Goal: Entertainment & Leisure: Browse casually

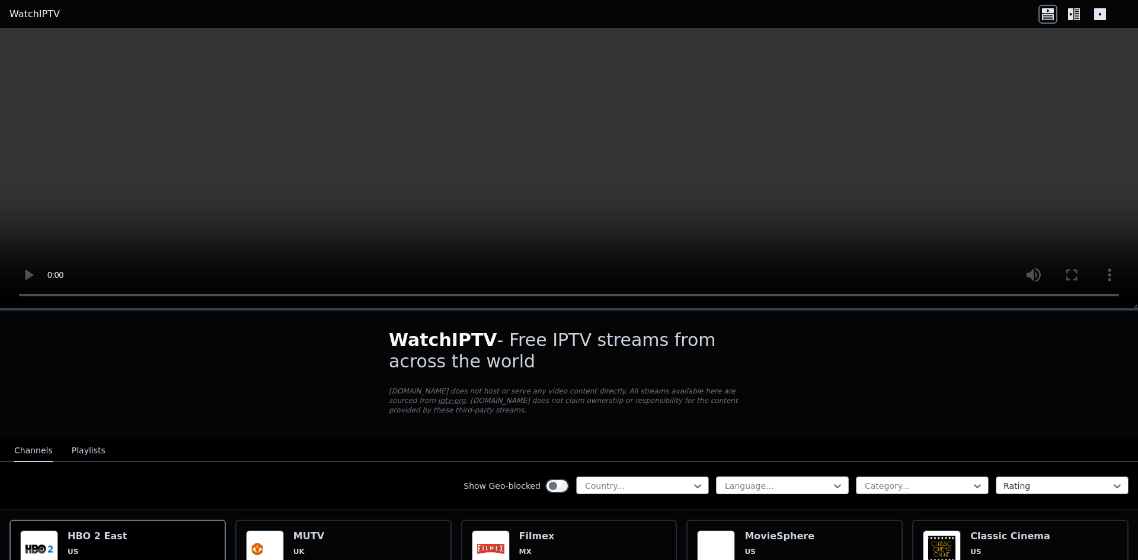
click at [737, 481] on div at bounding box center [778, 486] width 108 height 12
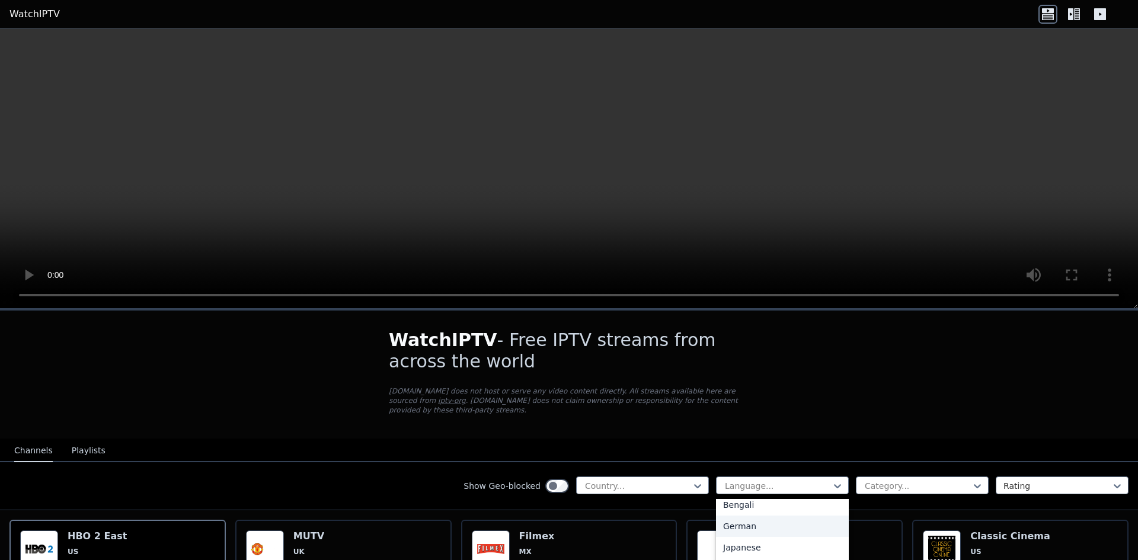
scroll to position [237, 0]
click at [741, 525] on div "German" at bounding box center [782, 530] width 133 height 21
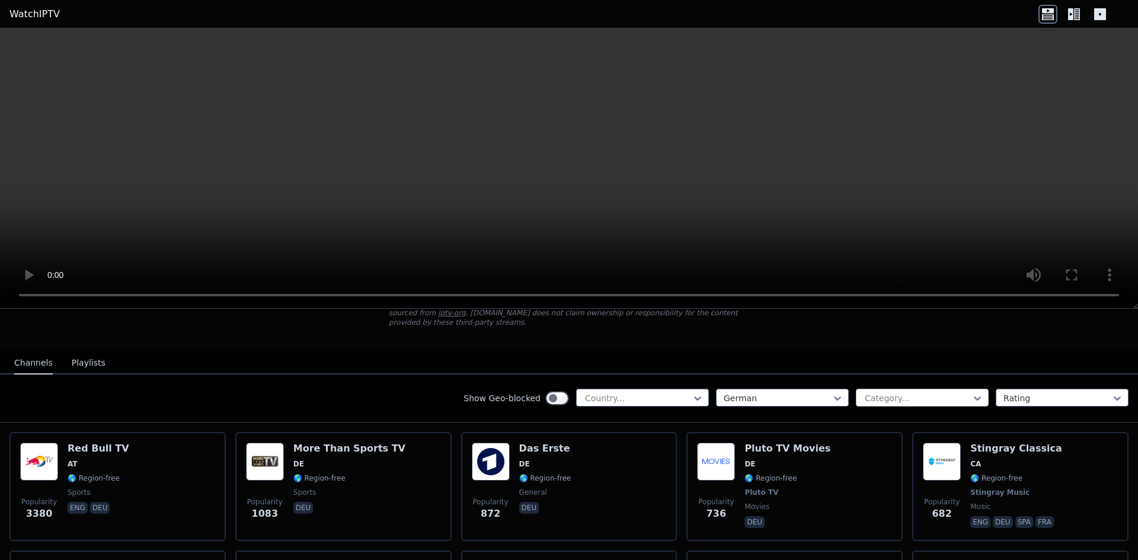
scroll to position [59, 0]
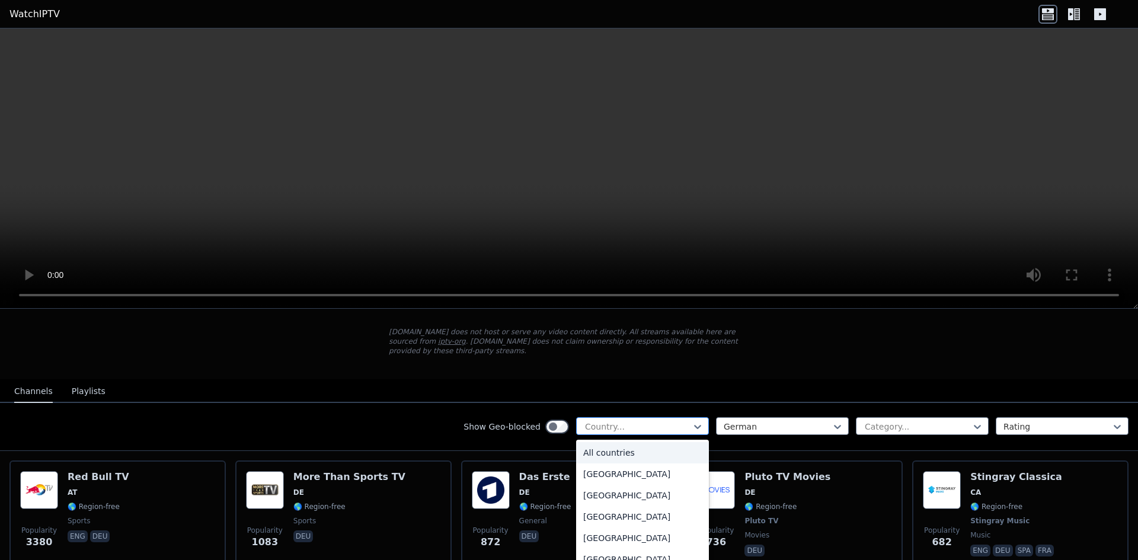
click at [668, 424] on div "Country..." at bounding box center [642, 426] width 133 height 18
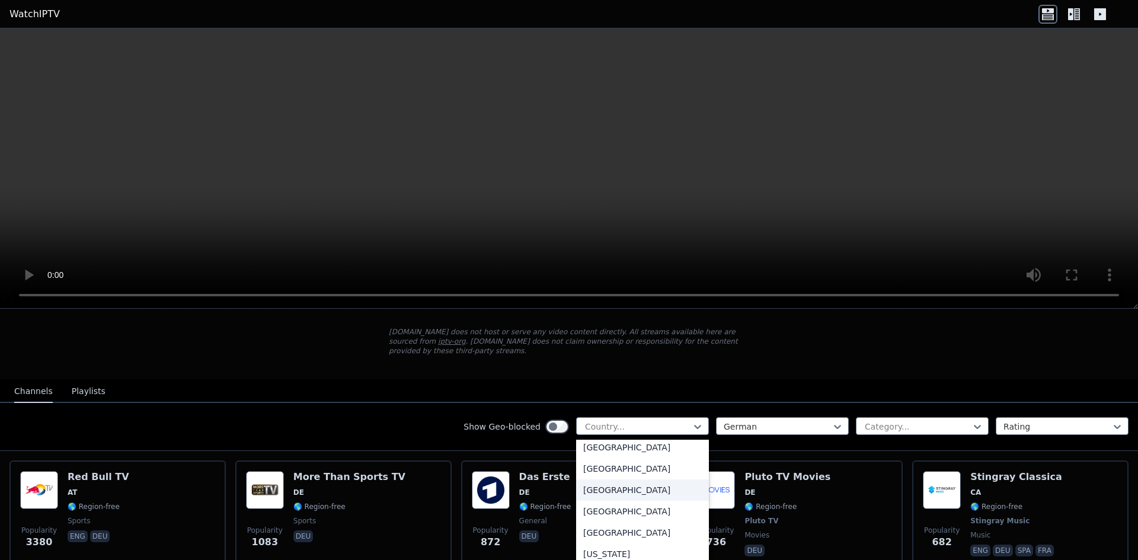
scroll to position [1482, 0]
click at [609, 484] on div "[GEOGRAPHIC_DATA]" at bounding box center [642, 485] width 133 height 21
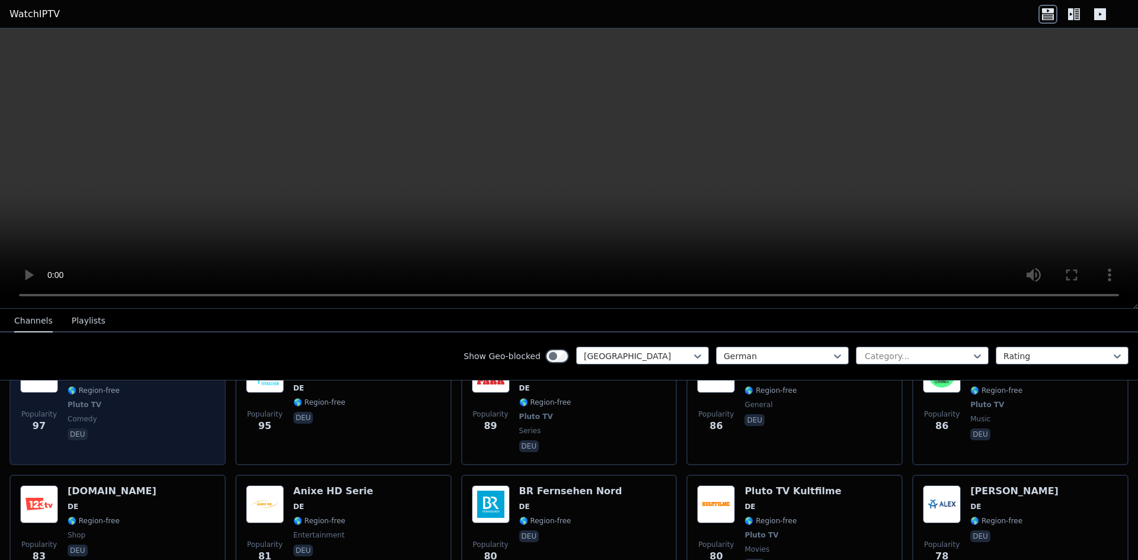
scroll to position [1239, 0]
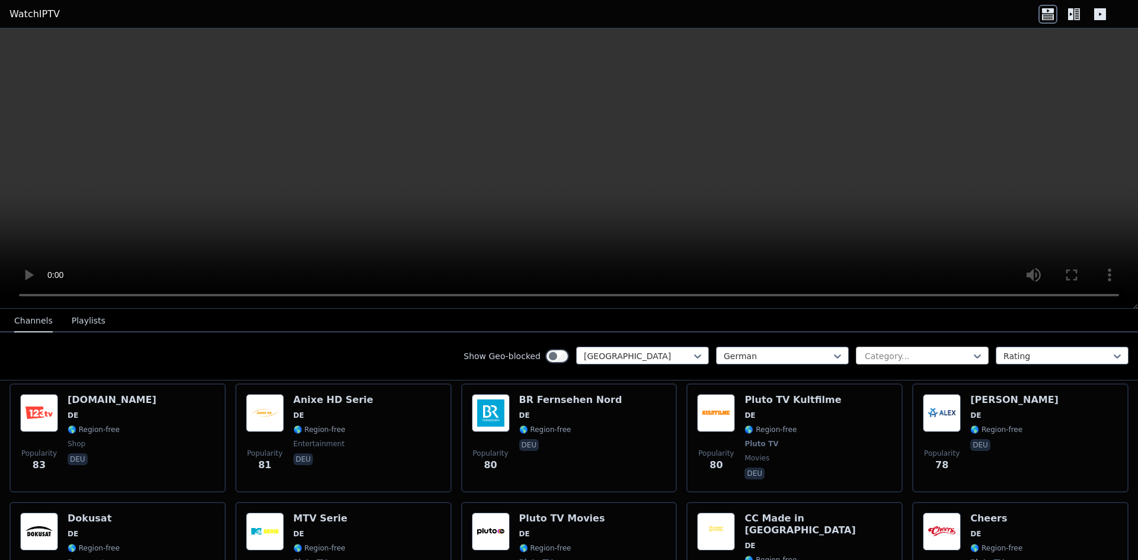
click at [915, 353] on div at bounding box center [918, 356] width 108 height 12
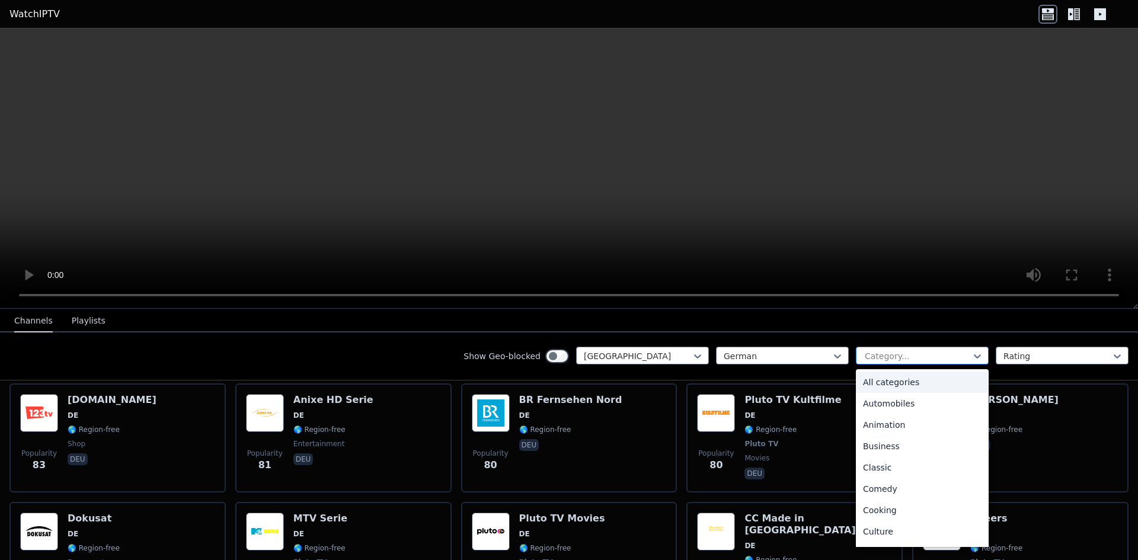
click at [914, 353] on div at bounding box center [918, 356] width 108 height 12
click at [865, 411] on div "Movies" at bounding box center [922, 405] width 133 height 21
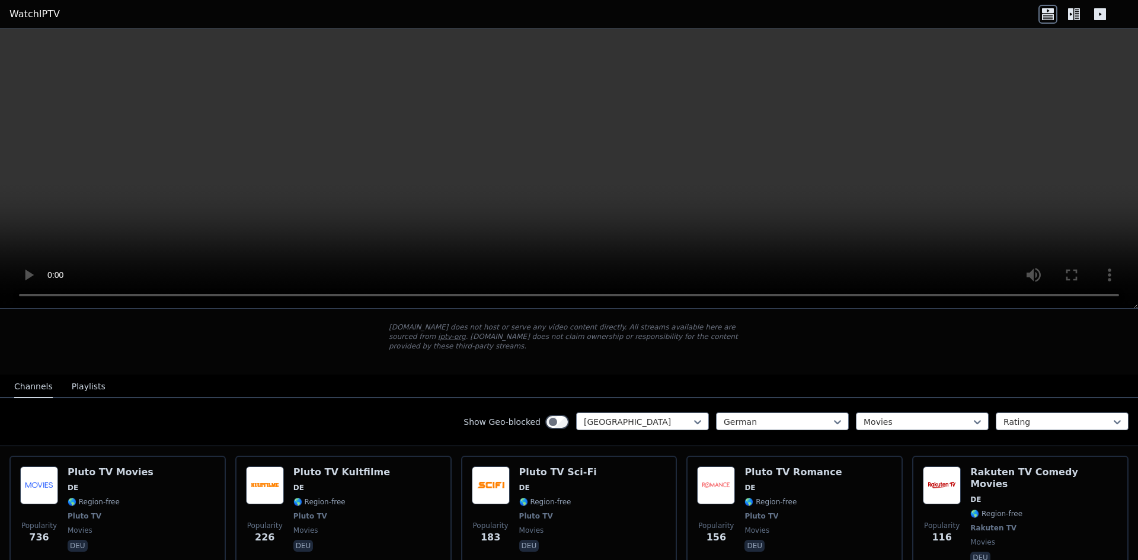
scroll to position [59, 0]
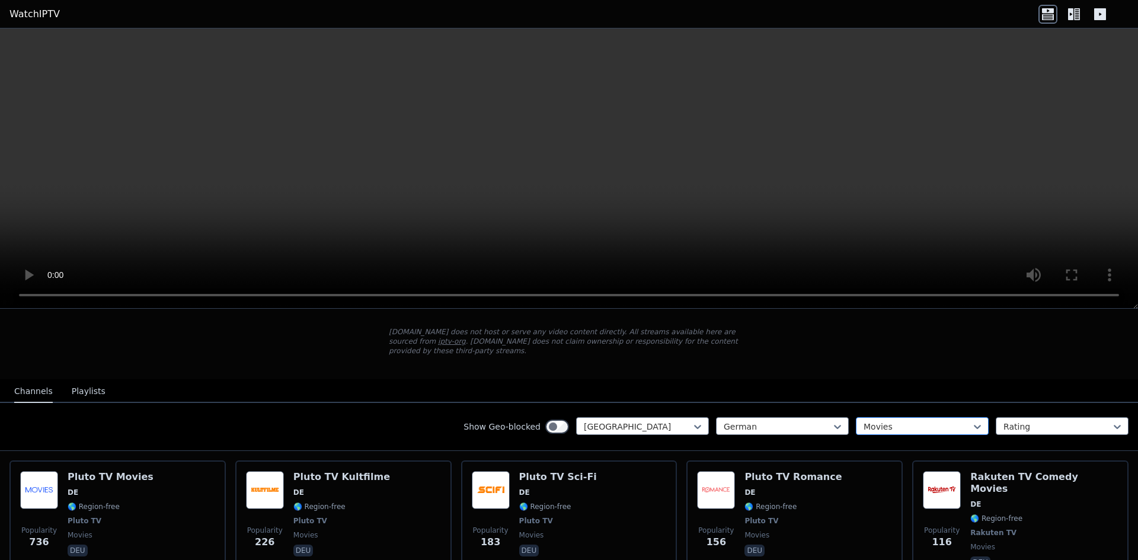
click at [890, 421] on div at bounding box center [918, 427] width 108 height 12
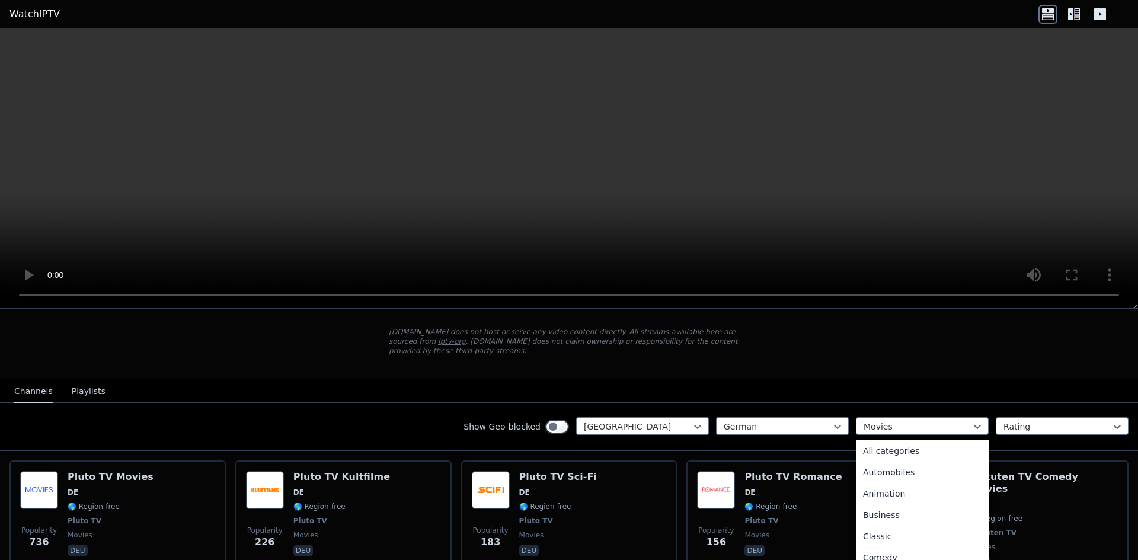
scroll to position [0, 0]
click at [875, 445] on div "All categories" at bounding box center [922, 452] width 133 height 21
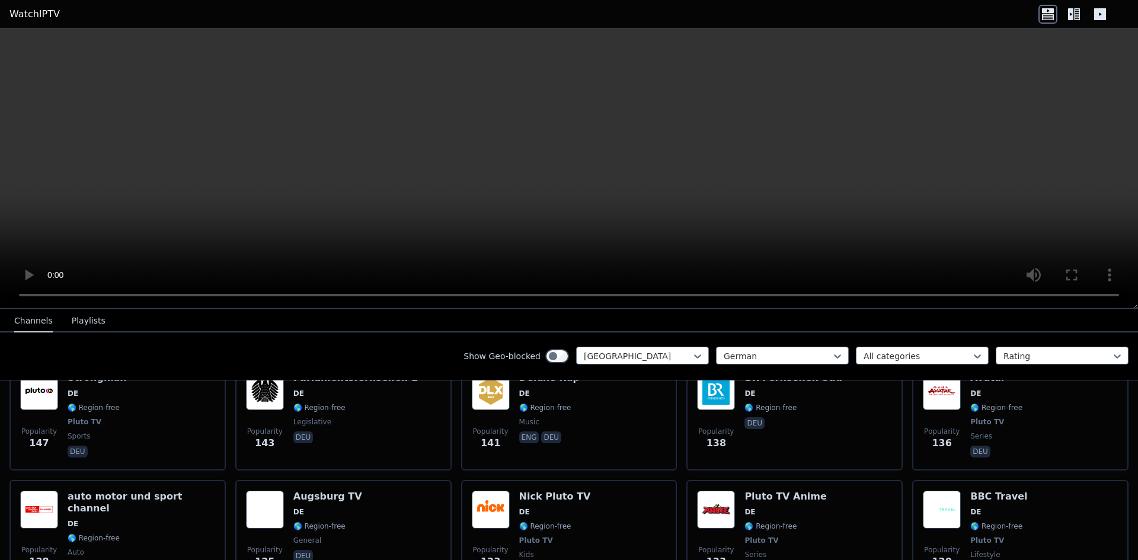
scroll to position [652, 0]
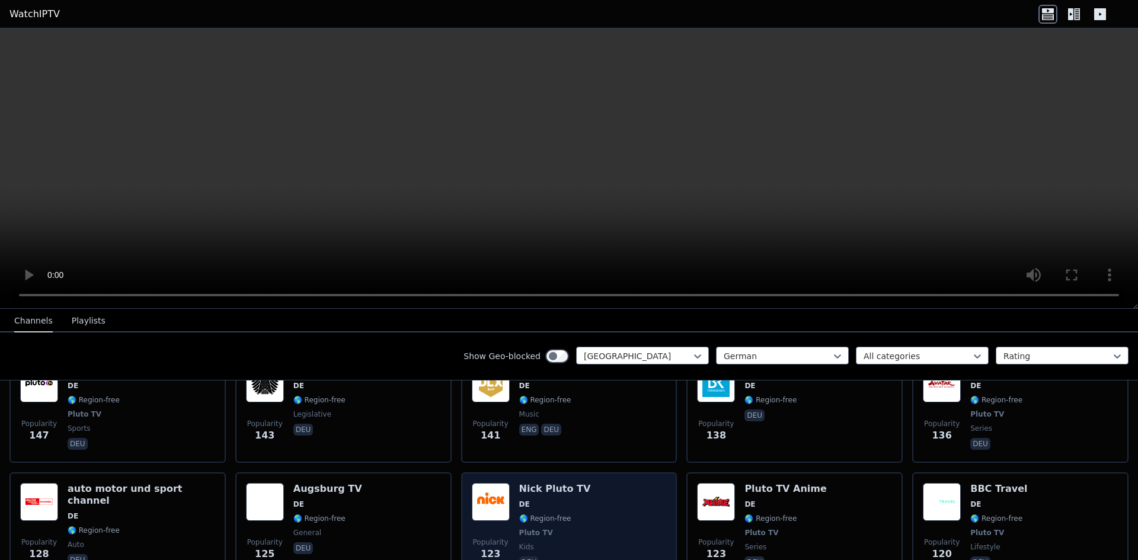
click at [504, 483] on img at bounding box center [491, 502] width 38 height 38
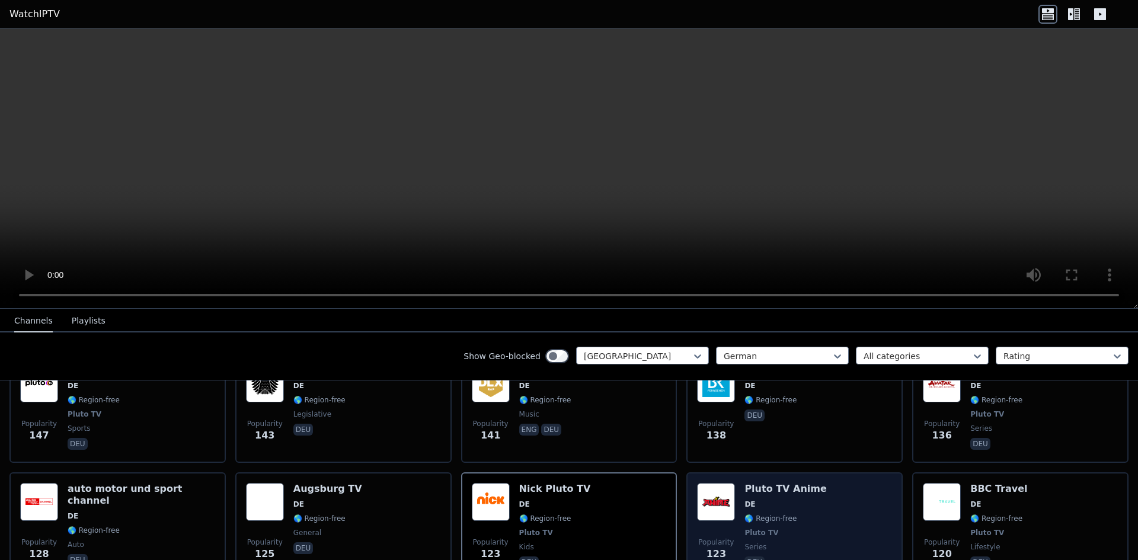
click at [747, 483] on div "Pluto TV Anime DE 🌎 Region-free Pluto TV series deu" at bounding box center [786, 527] width 82 height 88
click at [712, 486] on img at bounding box center [716, 502] width 38 height 38
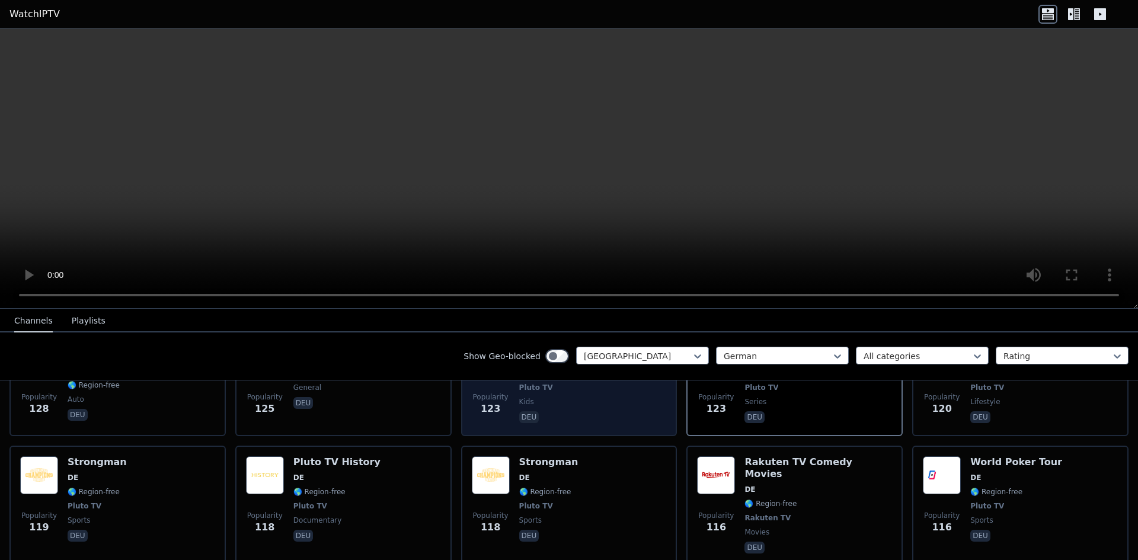
scroll to position [771, 0]
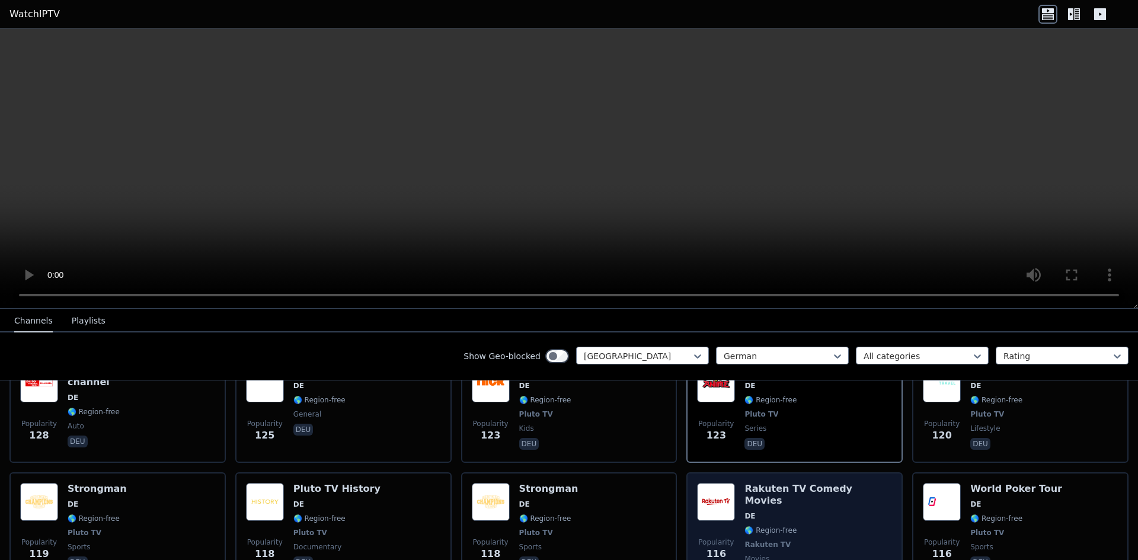
click at [745, 540] on span "Rakuten TV" at bounding box center [768, 544] width 46 height 9
click at [765, 483] on h6 "Rakuten TV Comedy Movies" at bounding box center [819, 495] width 148 height 24
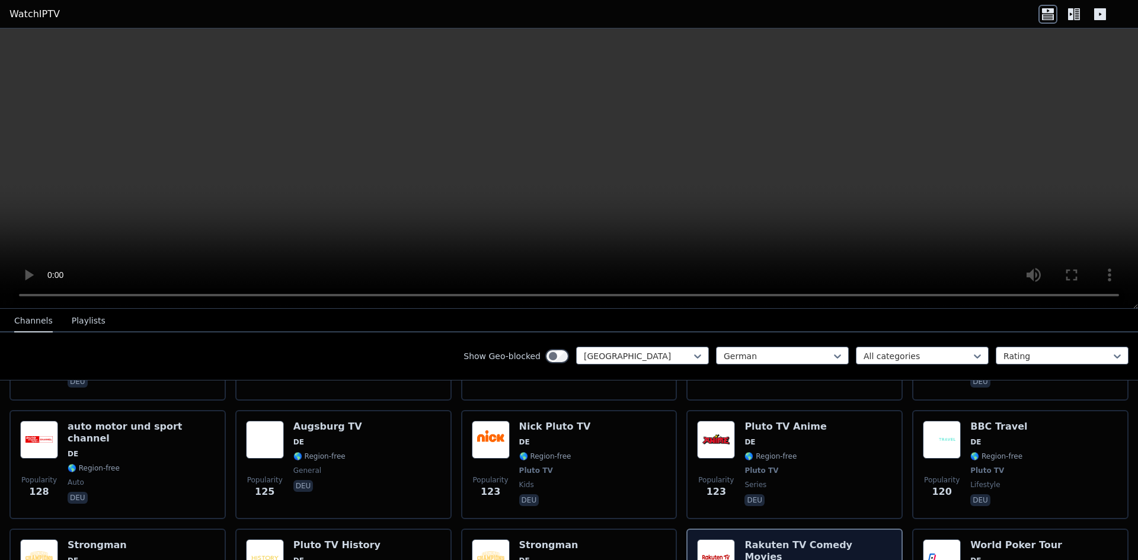
scroll to position [711, 0]
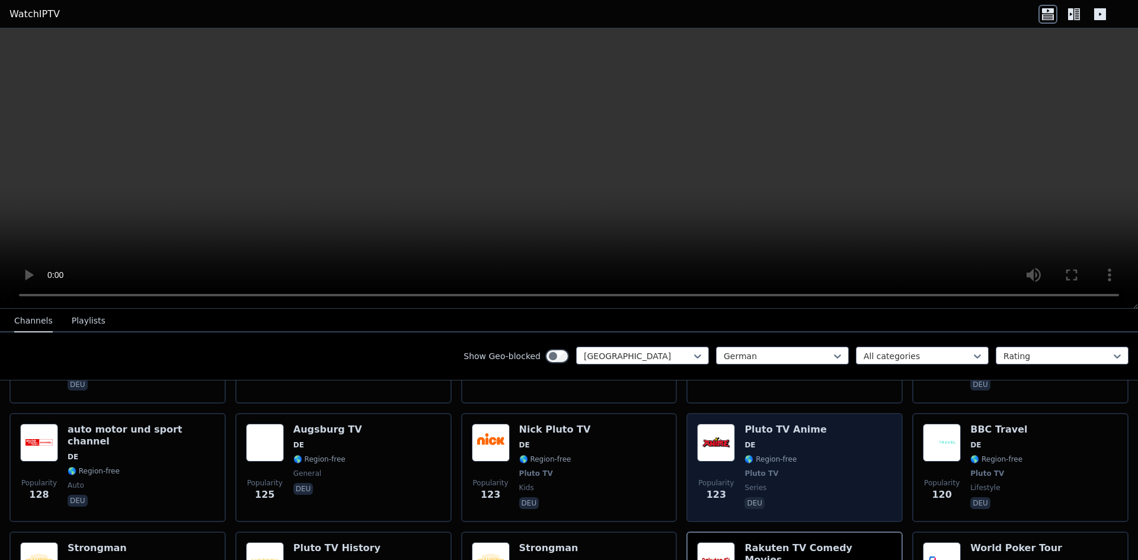
click at [761, 424] on h6 "Pluto TV Anime" at bounding box center [786, 430] width 82 height 12
click at [750, 440] on span "DE" at bounding box center [786, 444] width 82 height 9
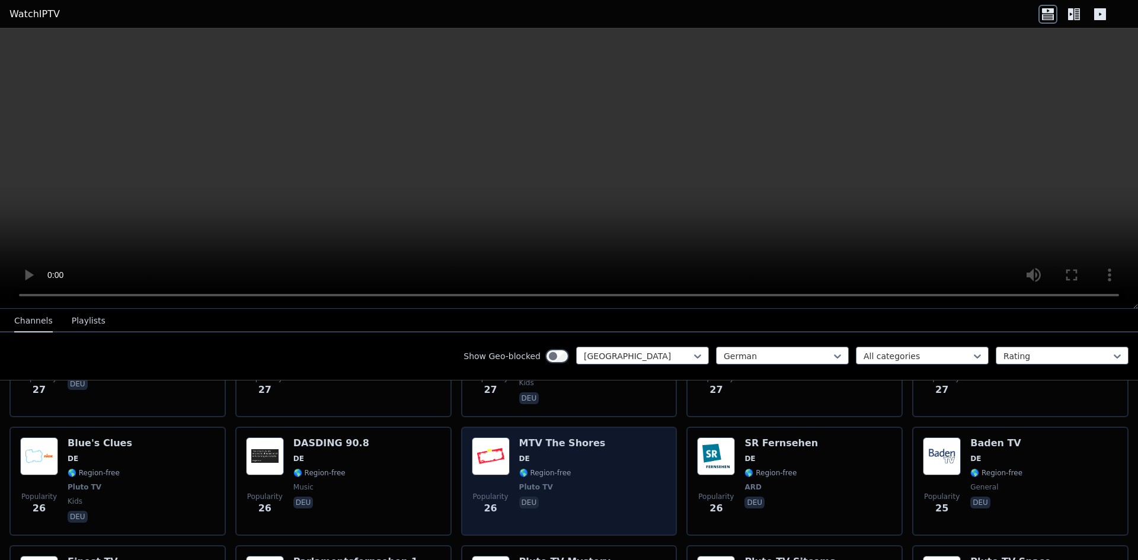
scroll to position [3260, 0]
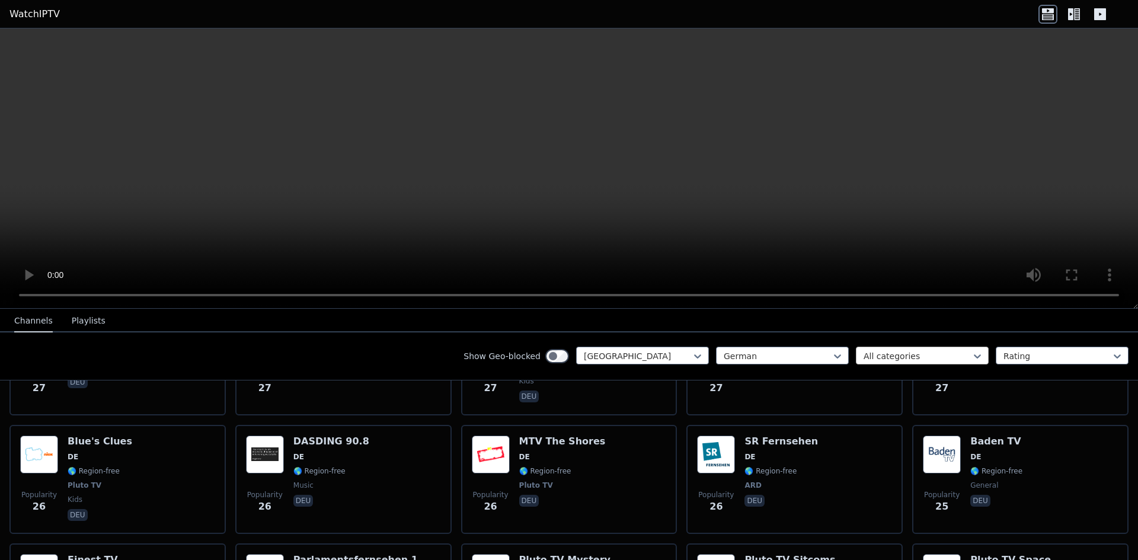
click at [897, 351] on div at bounding box center [918, 356] width 108 height 12
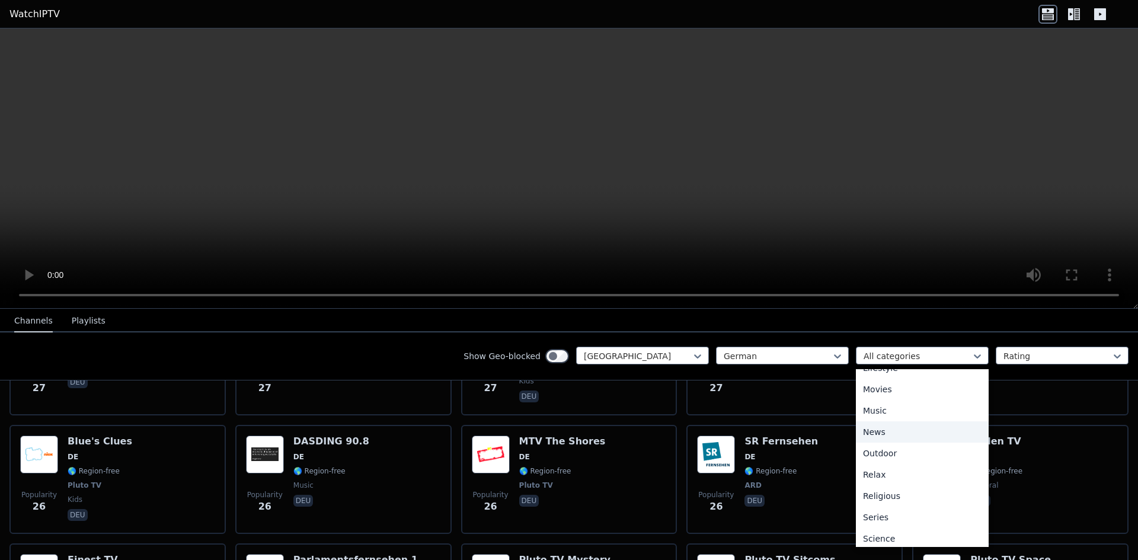
scroll to position [285, 0]
click at [876, 419] on div "Movies" at bounding box center [922, 417] width 133 height 21
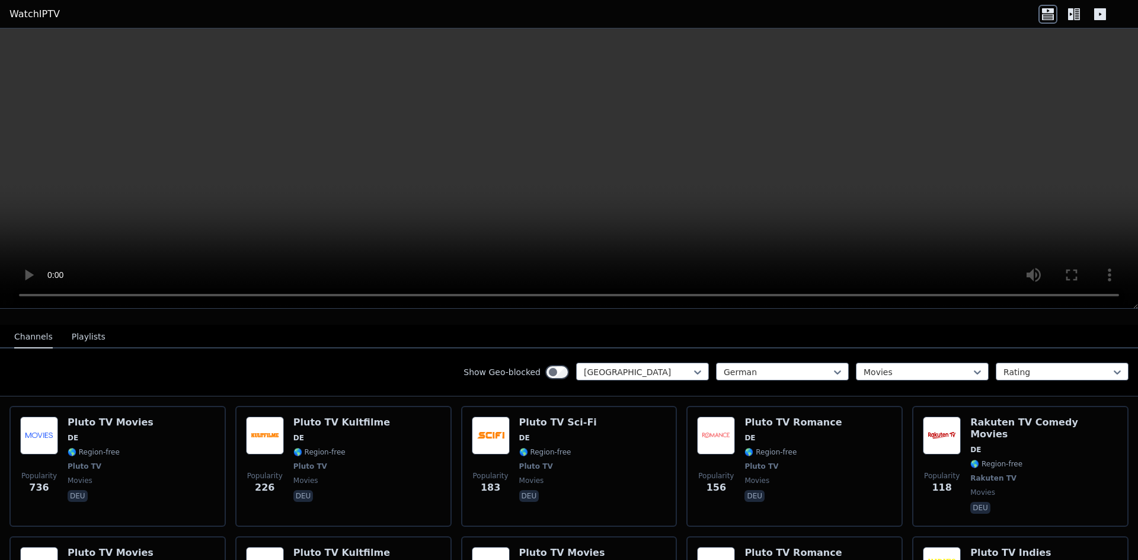
scroll to position [109, 0]
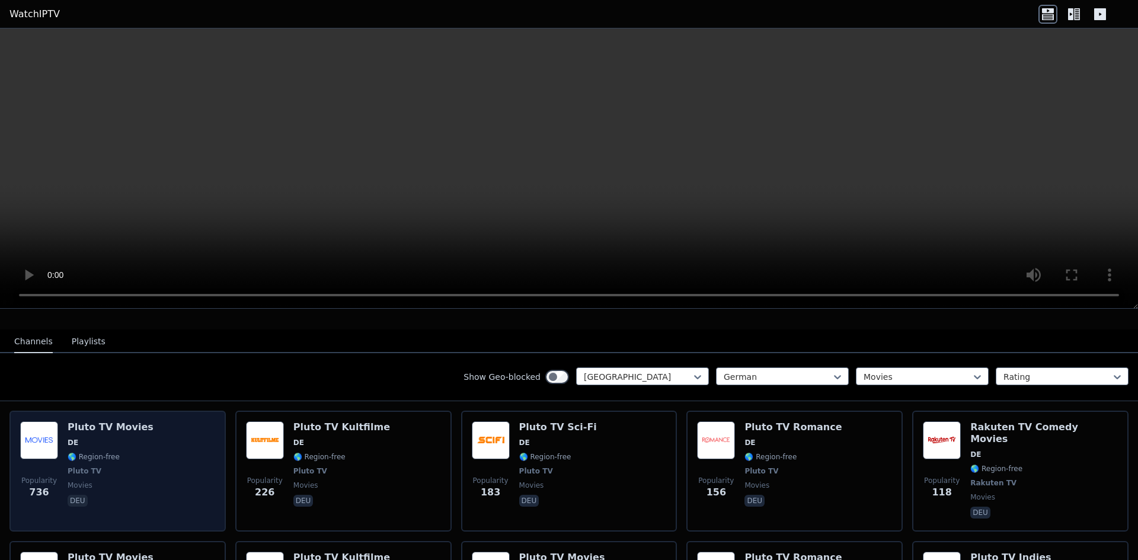
click at [117, 421] on h6 "Pluto TV Movies" at bounding box center [111, 427] width 86 height 12
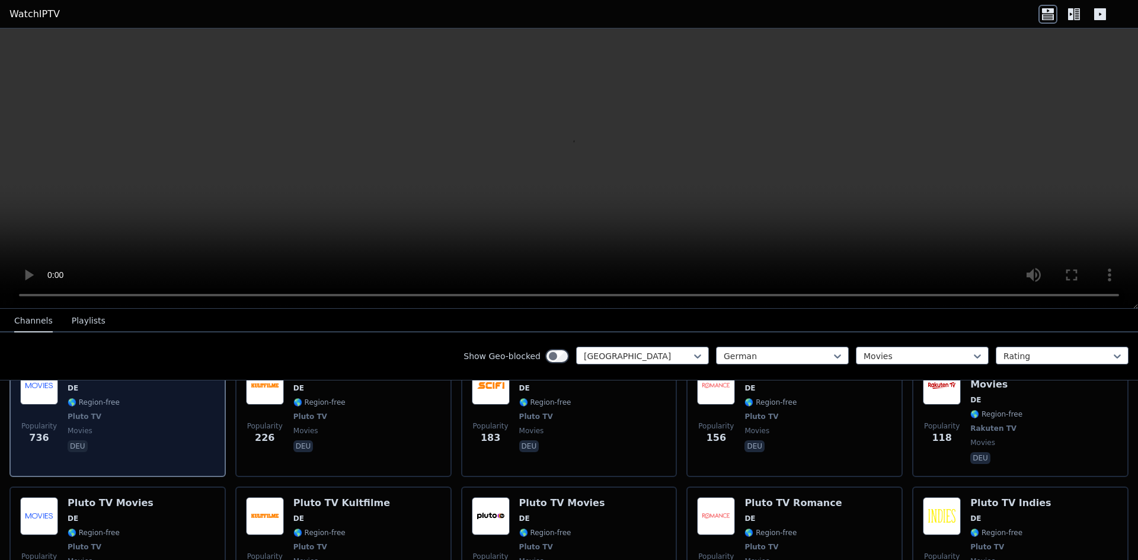
scroll to position [168, 0]
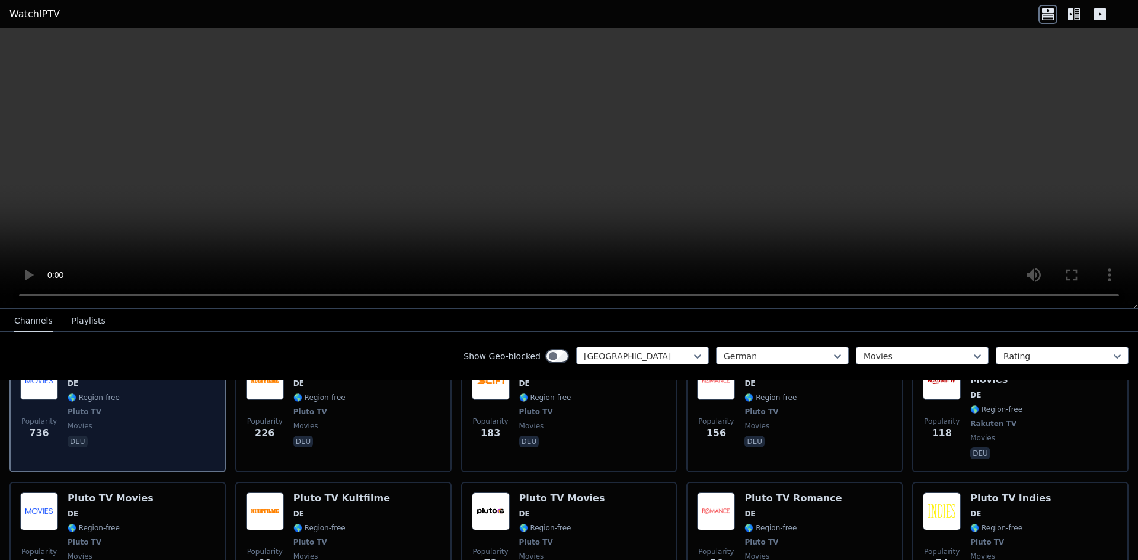
drag, startPoint x: 50, startPoint y: 404, endPoint x: 35, endPoint y: 407, distance: 15.6
click at [35, 410] on span "Popularity 736" at bounding box center [39, 429] width 38 height 38
click at [35, 417] on span "Popularity" at bounding box center [39, 421] width 36 height 9
click at [100, 409] on div "Pluto TV Movies DE 🌎 Region-free Pluto TV movies deu" at bounding box center [111, 412] width 86 height 100
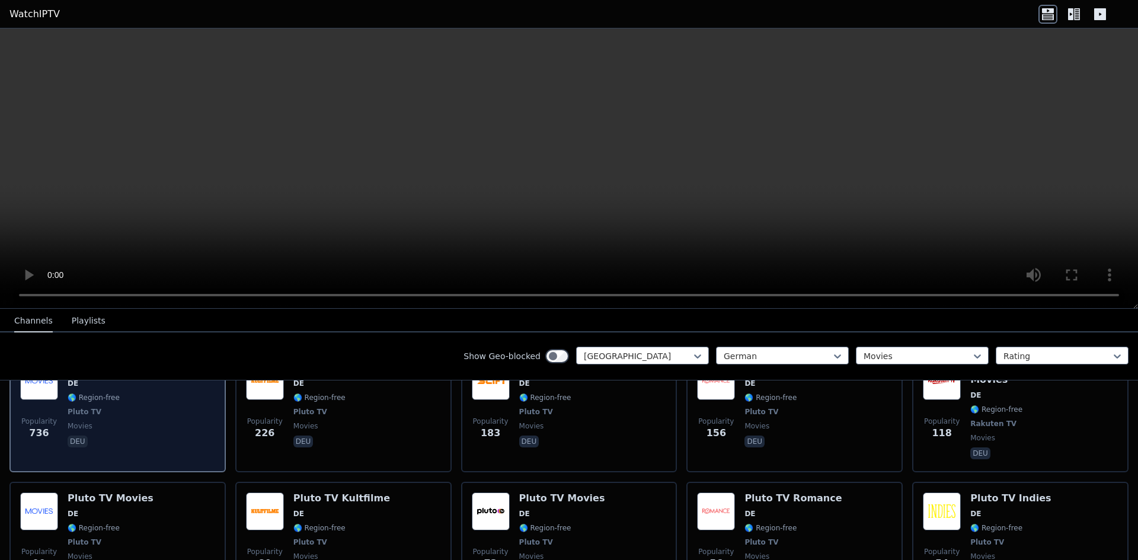
click at [100, 409] on div "Pluto TV Movies DE 🌎 Region-free Pluto TV movies deu" at bounding box center [111, 412] width 86 height 100
click at [101, 409] on div "Pluto TV Movies DE 🌎 Region-free Pluto TV movies deu" at bounding box center [111, 412] width 86 height 100
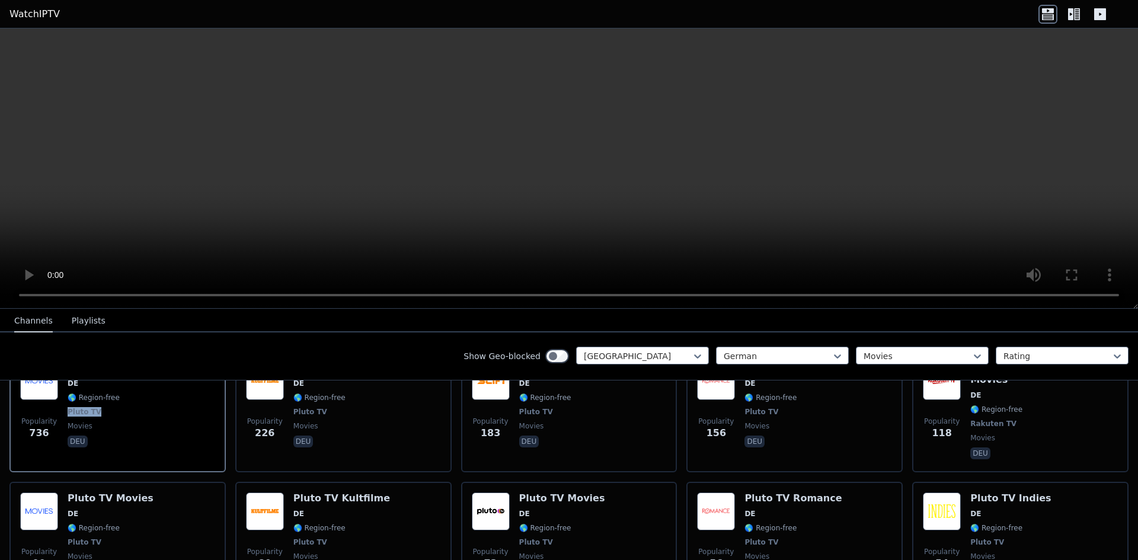
drag, startPoint x: 101, startPoint y: 409, endPoint x: 104, endPoint y: 318, distance: 91.4
click at [101, 408] on div "Pluto TV Movies DE 🌎 Region-free Pluto TV movies deu" at bounding box center [111, 412] width 86 height 100
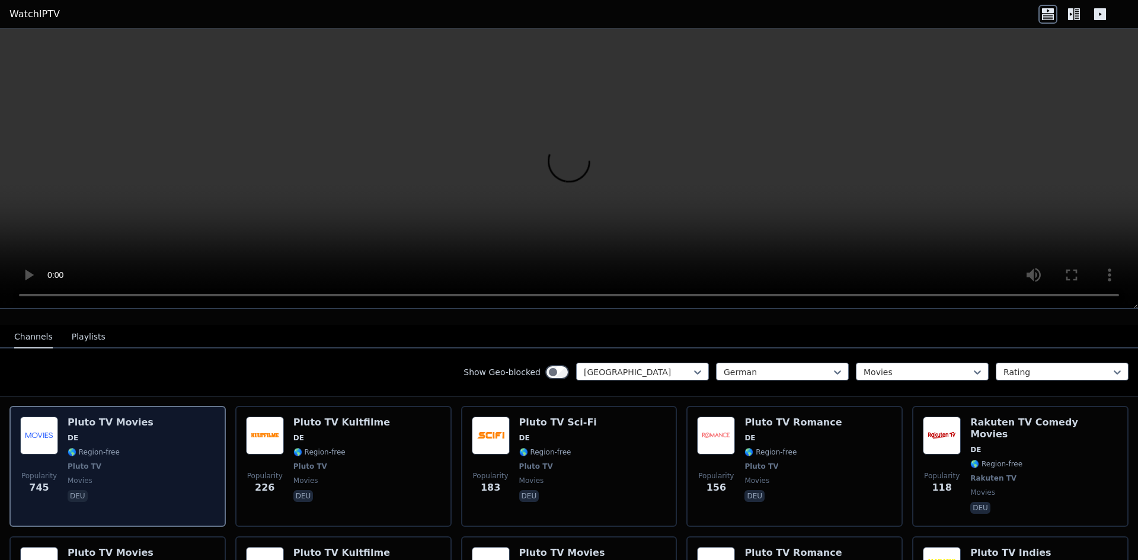
scroll to position [119, 0]
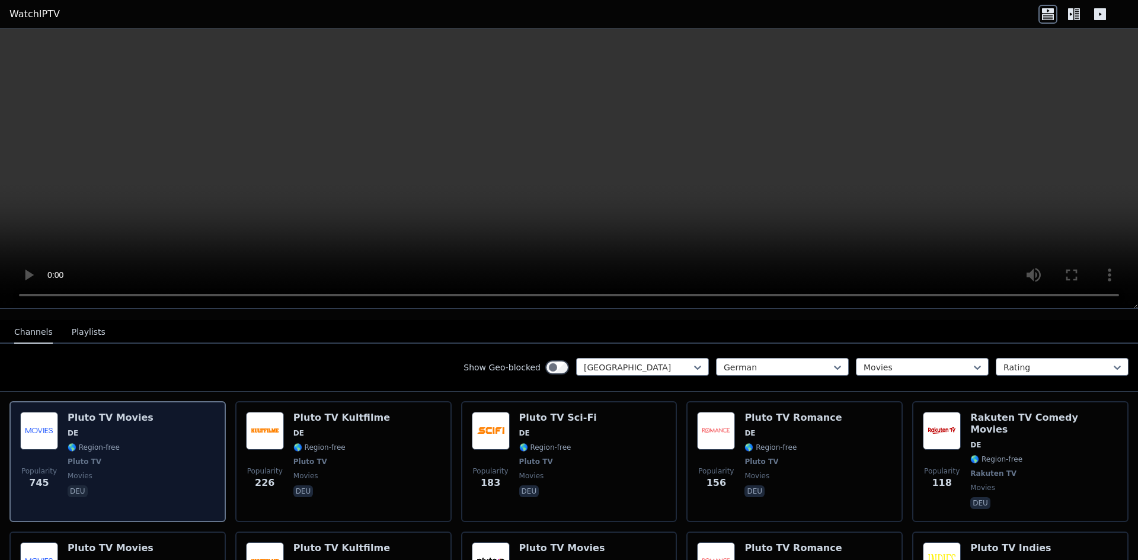
click at [137, 472] on div "Pluto TV Movies DE 🌎 Region-free Pluto TV movies deu" at bounding box center [111, 462] width 86 height 100
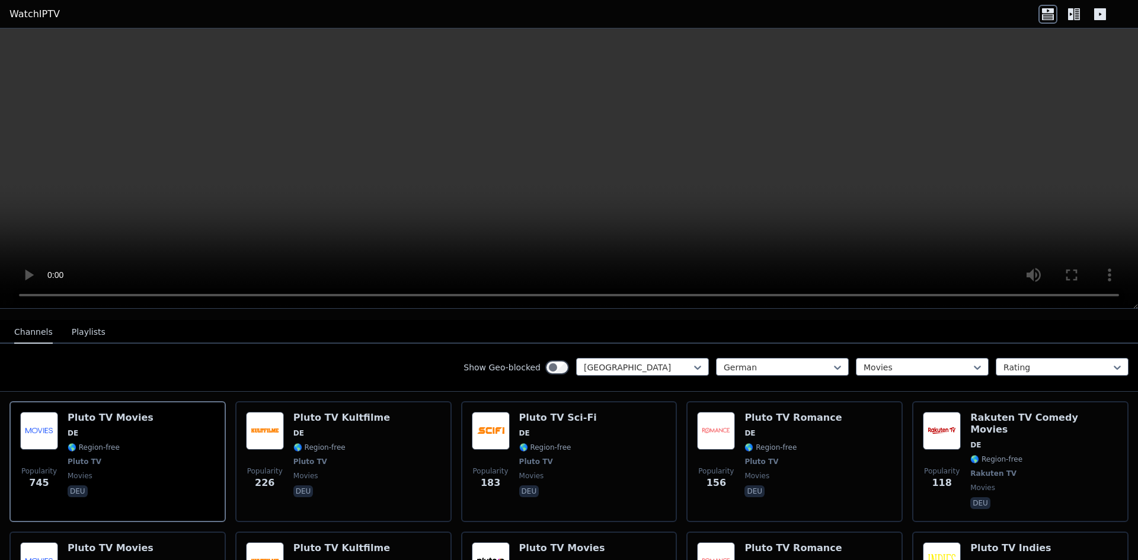
click at [549, 365] on div "Show Geo-blocked" at bounding box center [517, 367] width 106 height 19
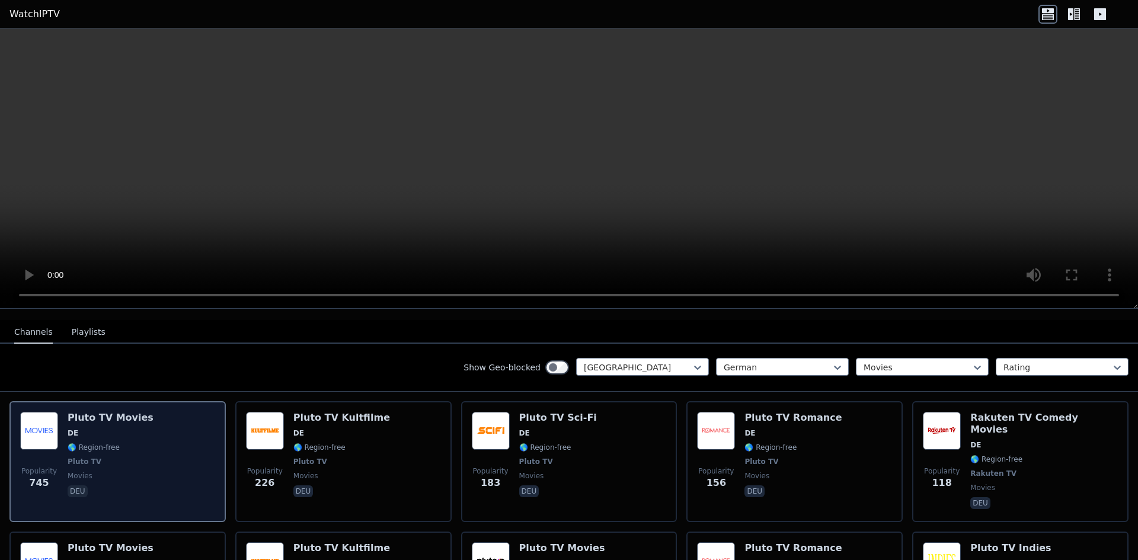
drag, startPoint x: 114, startPoint y: 403, endPoint x: 104, endPoint y: 407, distance: 10.1
click at [104, 412] on h6 "Pluto TV Movies" at bounding box center [111, 418] width 86 height 12
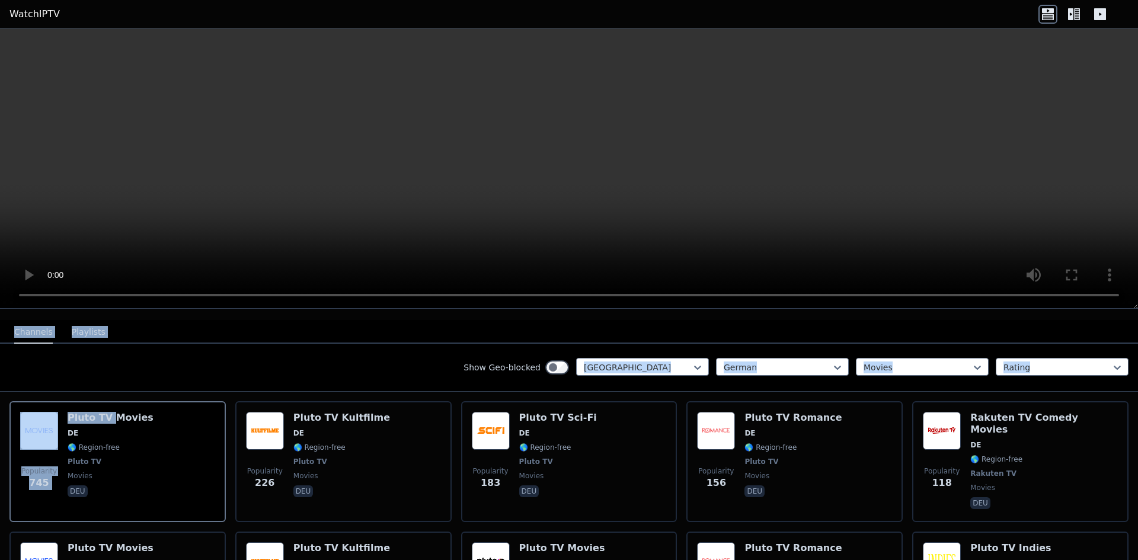
scroll to position [0, 0]
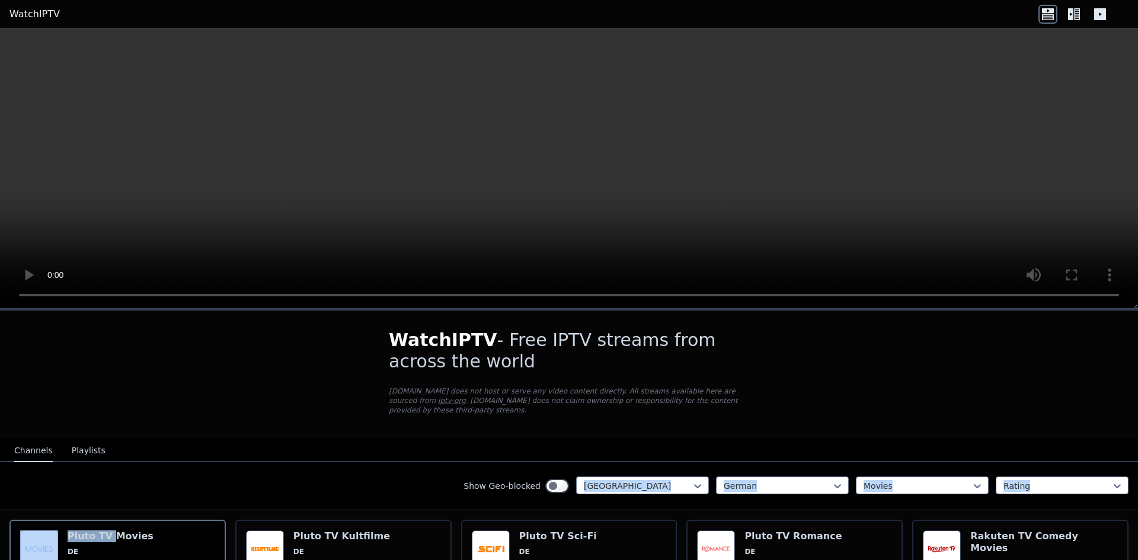
drag, startPoint x: 104, startPoint y: 407, endPoint x: 149, endPoint y: 405, distance: 45.1
drag, startPoint x: 106, startPoint y: 106, endPoint x: 87, endPoint y: 101, distance: 19.1
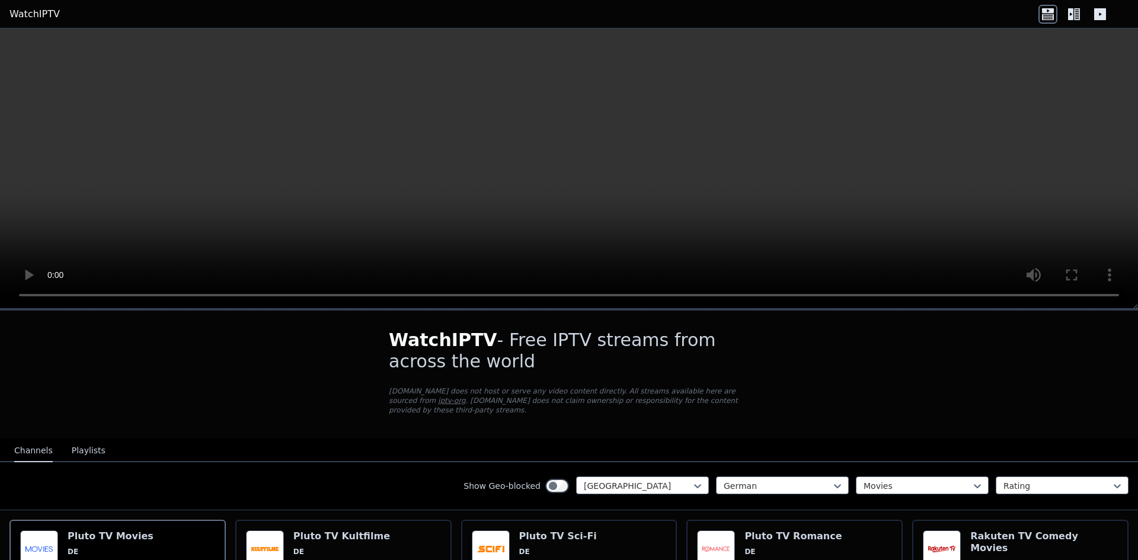
drag, startPoint x: 128, startPoint y: 5, endPoint x: 98, endPoint y: 5, distance: 30.2
